Goal: Transaction & Acquisition: Purchase product/service

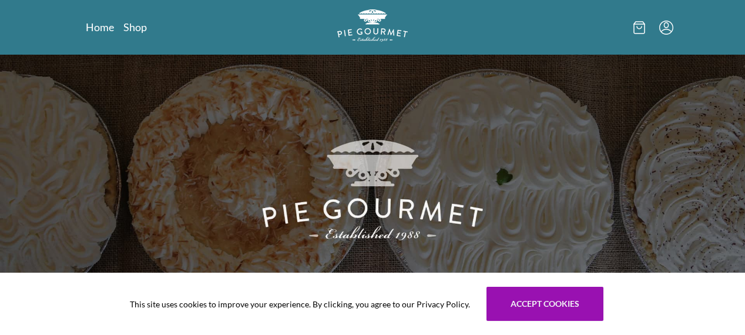
click at [127, 196] on img at bounding box center [372, 186] width 745 height 263
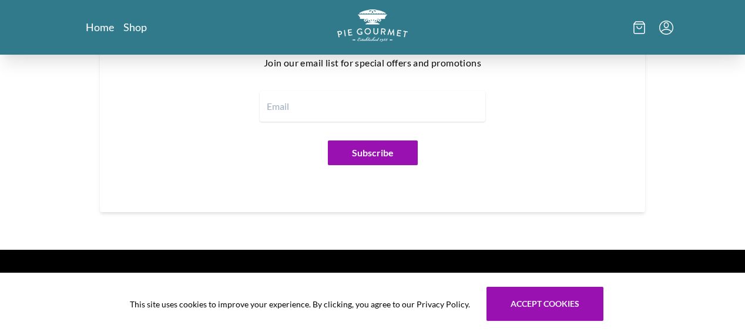
scroll to position [1500, 0]
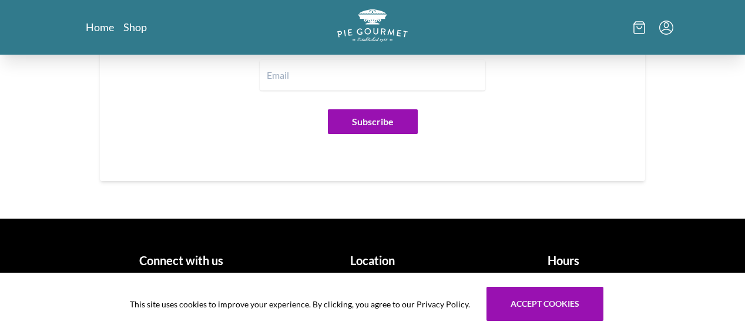
click at [615, 263] on h1 "Hours" at bounding box center [564, 261] width 182 height 18
click at [613, 263] on h1 "Hours" at bounding box center [564, 261] width 182 height 18
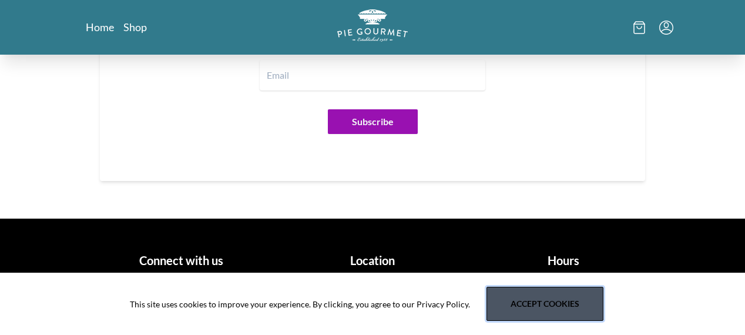
click at [578, 296] on button "Accept cookies" at bounding box center [545, 304] width 117 height 34
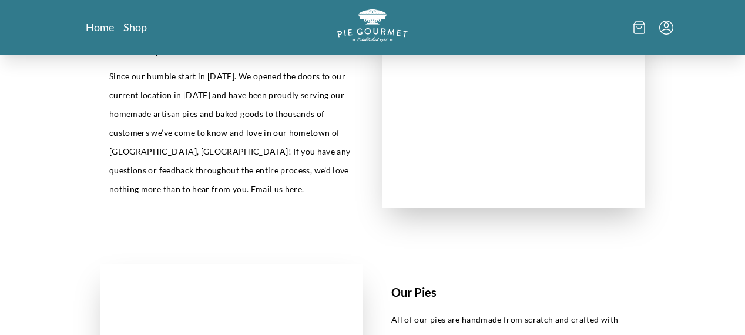
scroll to position [0, 0]
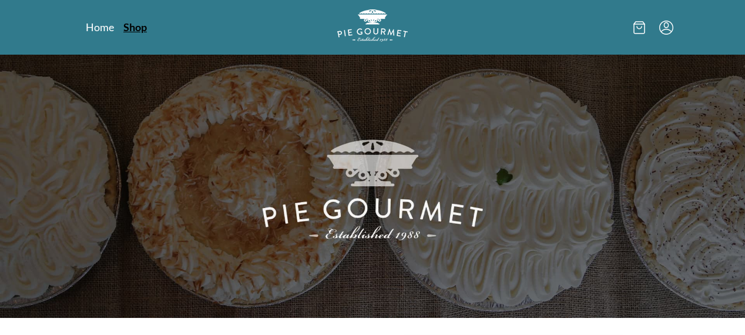
click at [123, 22] on link "Shop" at bounding box center [135, 27] width 24 height 14
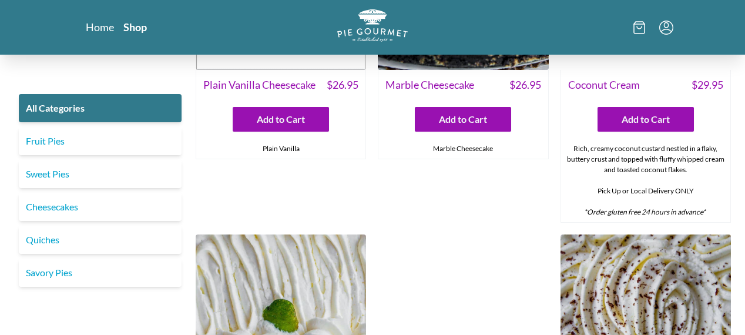
scroll to position [2077, 0]
